Goal: Navigation & Orientation: Find specific page/section

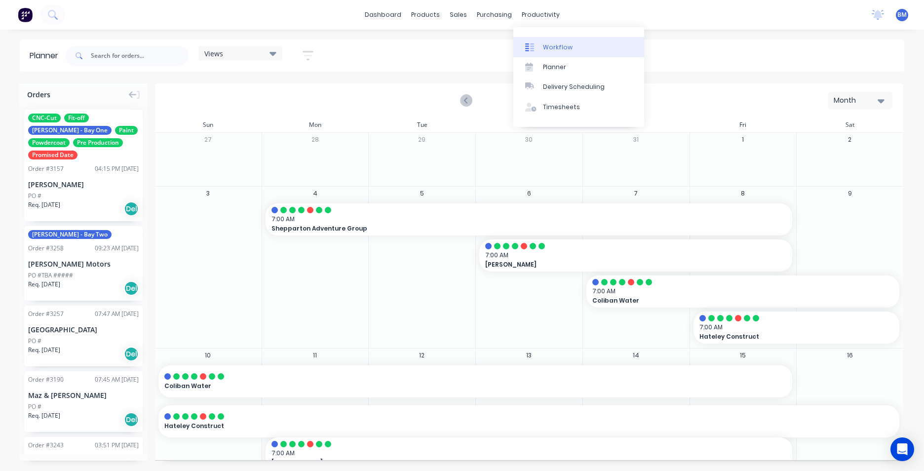
click at [557, 52] on link "Workflow" at bounding box center [578, 47] width 131 height 20
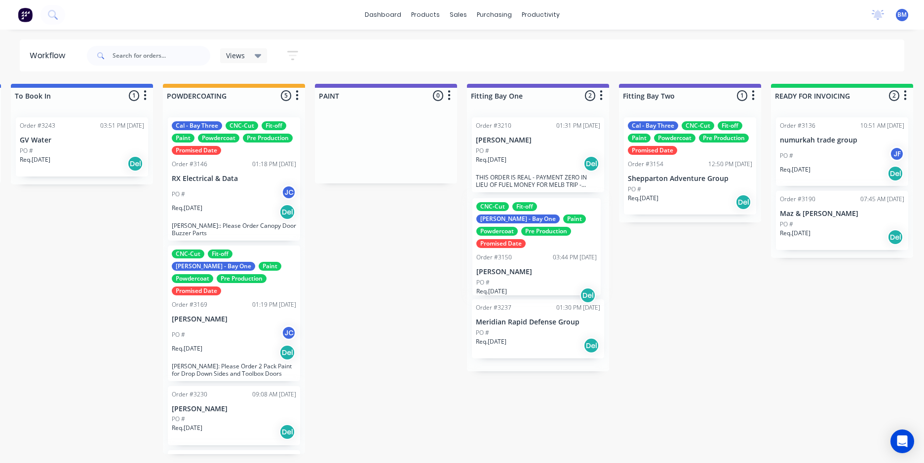
drag, startPoint x: 239, startPoint y: 167, endPoint x: 543, endPoint y: 250, distance: 315.1
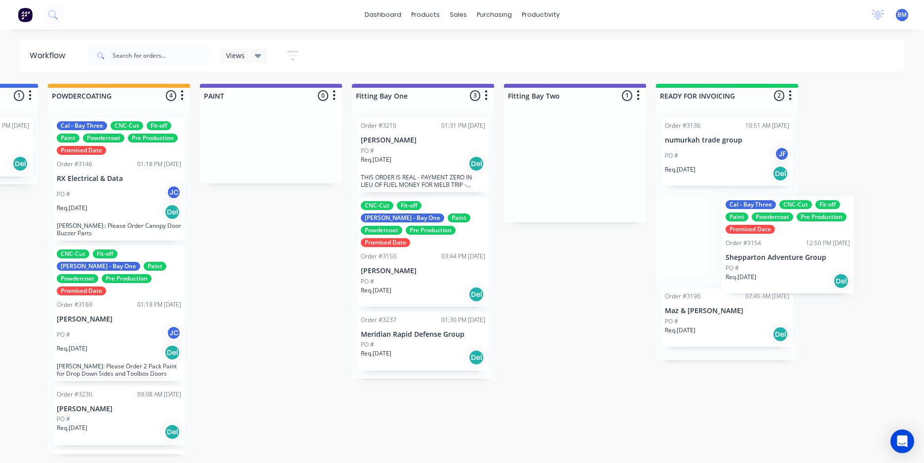
scroll to position [0, 2153]
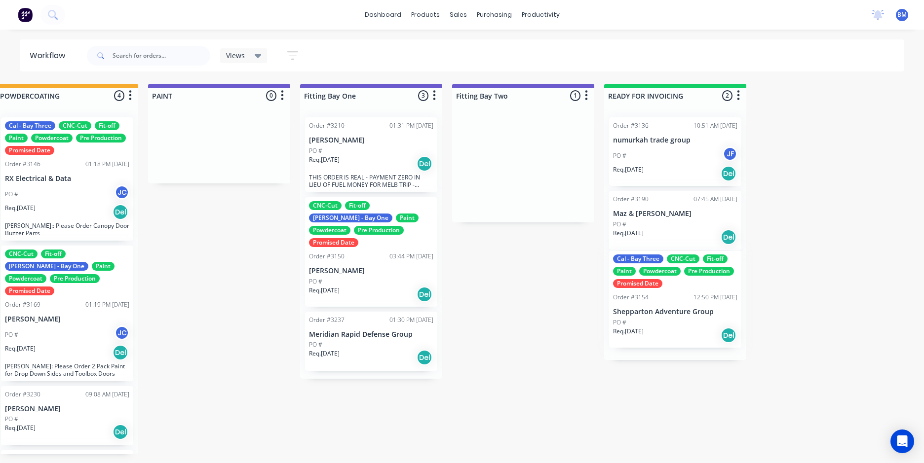
drag, startPoint x: 665, startPoint y: 183, endPoint x: 652, endPoint y: 319, distance: 136.9
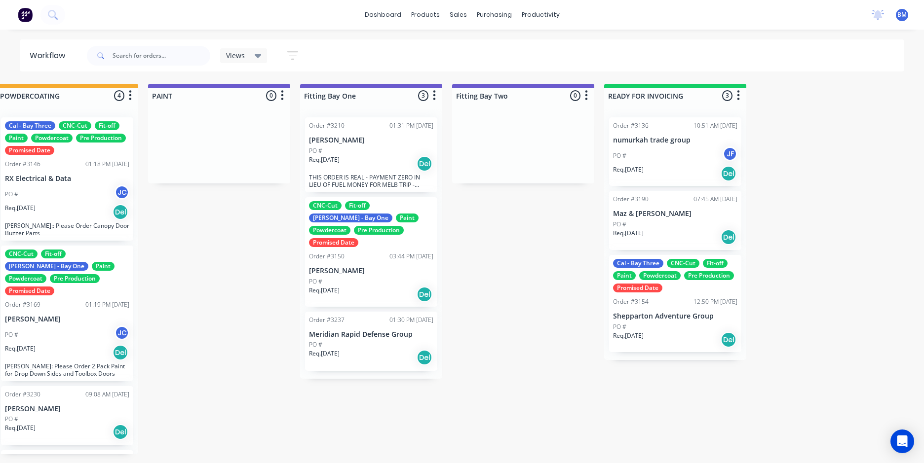
drag, startPoint x: 308, startPoint y: 463, endPoint x: 265, endPoint y: 464, distance: 43.5
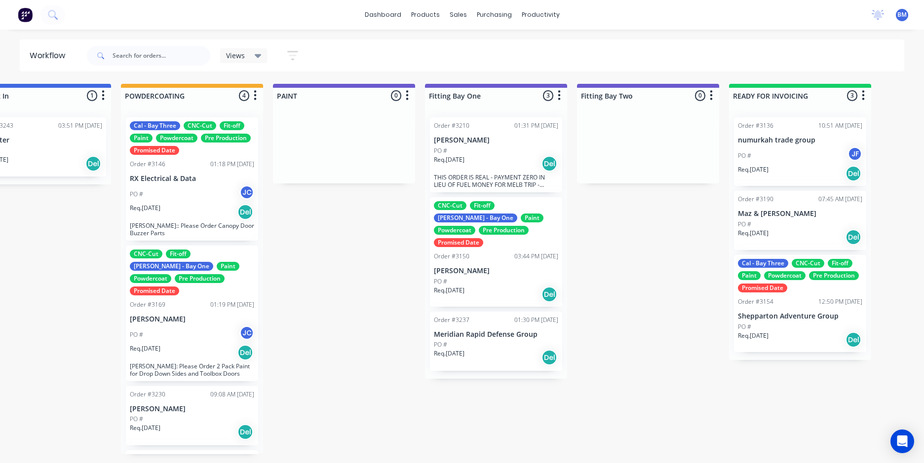
scroll to position [0, 2027]
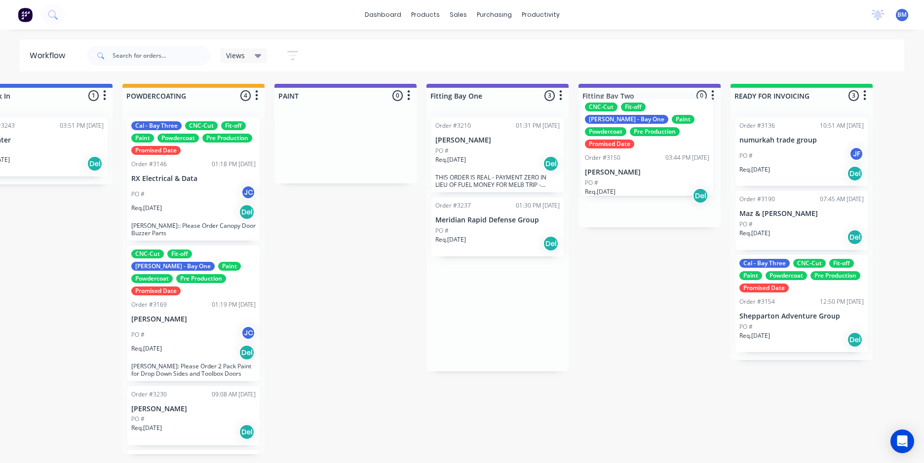
drag, startPoint x: 524, startPoint y: 248, endPoint x: 676, endPoint y: 150, distance: 181.3
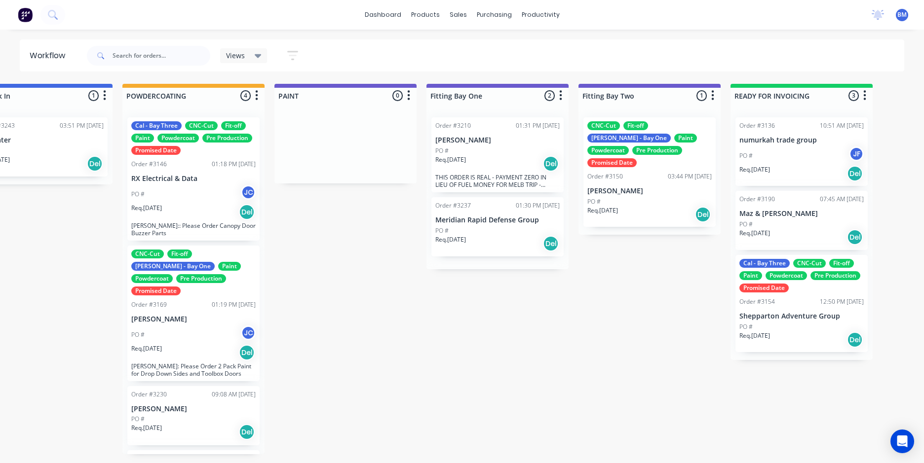
click at [31, 25] on div "dashboard products sales purchasing productivity dashboard products Product Cat…" at bounding box center [462, 15] width 924 height 30
click at [23, 12] on img at bounding box center [25, 14] width 15 height 15
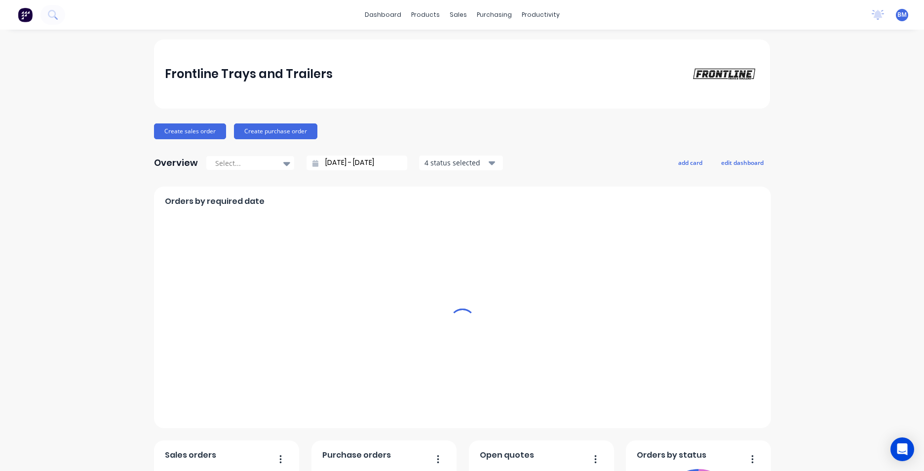
click at [449, 9] on div "sales" at bounding box center [458, 14] width 27 height 15
click at [455, 16] on div "sales" at bounding box center [458, 14] width 27 height 15
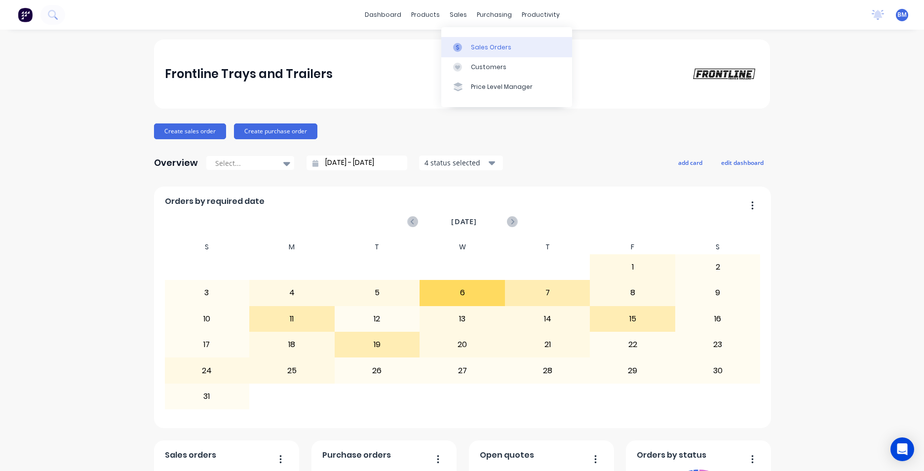
click at [480, 48] on div "Sales Orders" at bounding box center [491, 47] width 40 height 9
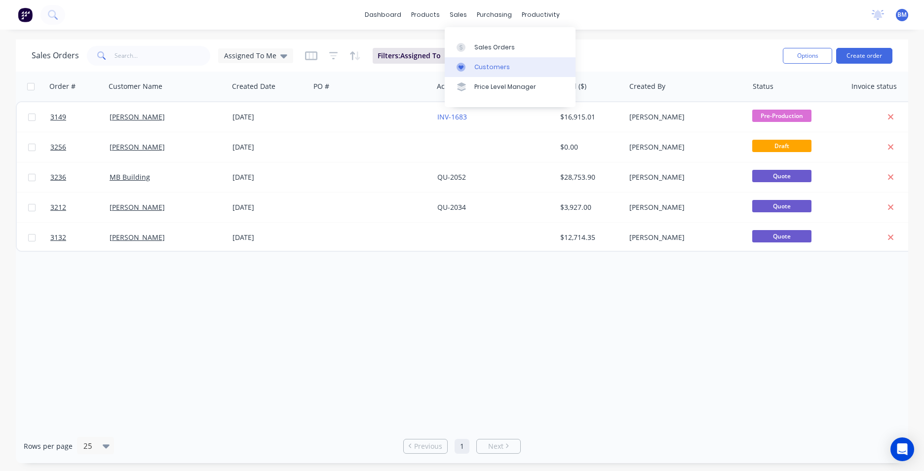
click at [500, 65] on div "Customers" at bounding box center [492, 67] width 36 height 9
